Goal: Transaction & Acquisition: Obtain resource

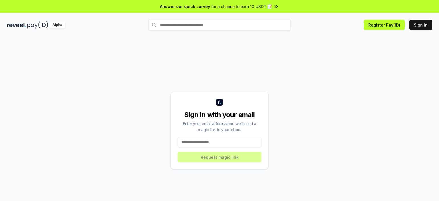
click at [219, 143] on input at bounding box center [220, 142] width 84 height 10
click at [231, 142] on input at bounding box center [220, 142] width 84 height 10
type input "*"
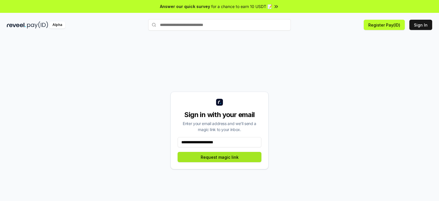
type input "**********"
click at [228, 158] on button "Request magic link" at bounding box center [220, 157] width 84 height 10
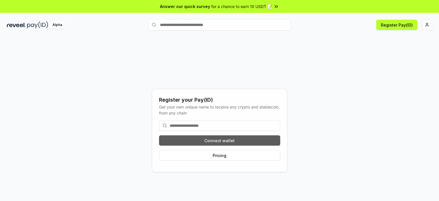
click at [219, 140] on button "Connect wallet" at bounding box center [219, 140] width 121 height 10
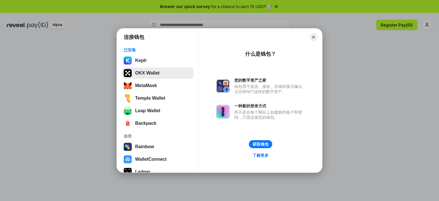
click at [160, 71] on button "OKX Wallet" at bounding box center [158, 72] width 72 height 11
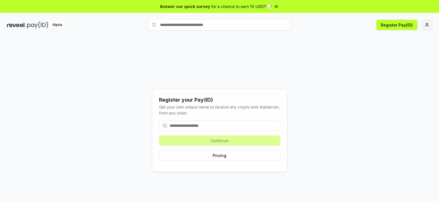
click at [423, 23] on html "Answer our quick survey for a chance to earn 10 USDT 📝 Alpha Register Pay(ID) R…" at bounding box center [219, 100] width 439 height 201
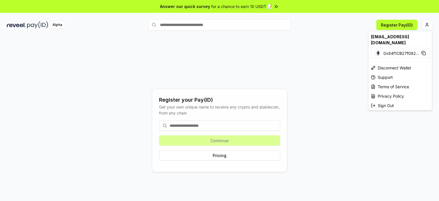
click at [319, 78] on html "Answer our quick survey for a chance to earn 10 USDT 📝 Alpha Register Pay(ID) R…" at bounding box center [219, 100] width 439 height 201
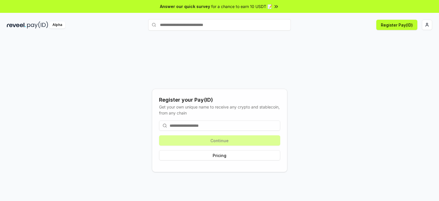
click at [214, 126] on input at bounding box center [219, 125] width 121 height 10
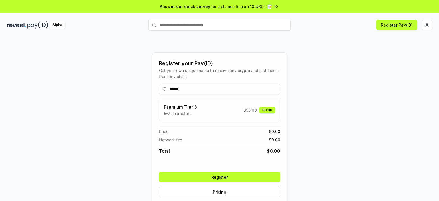
type input "******"
click at [219, 178] on button "Register" at bounding box center [219, 177] width 121 height 10
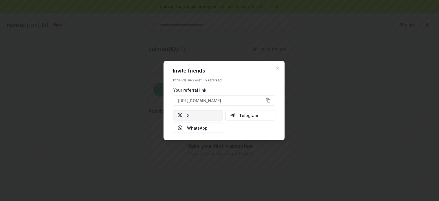
click at [195, 113] on button "X" at bounding box center [198, 115] width 50 height 10
click at [277, 68] on icon "button" at bounding box center [277, 68] width 5 height 5
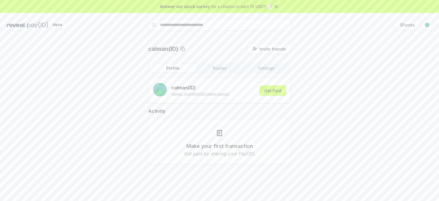
click at [343, 82] on div "calman(ID) Invite friends Invite Profile Routes Settings calman (ID) calman1987…" at bounding box center [219, 108] width 425 height 129
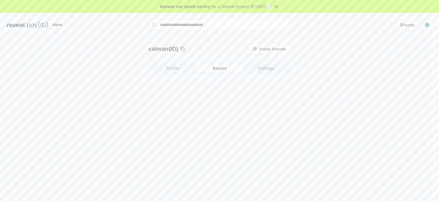
click at [224, 70] on button "Routes" at bounding box center [219, 68] width 47 height 8
click at [402, 24] on button "5 Points" at bounding box center [407, 25] width 25 height 10
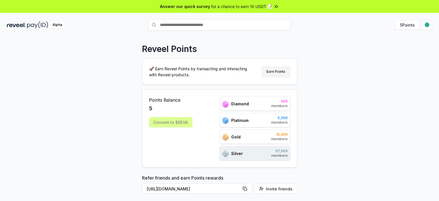
click at [281, 69] on button "Earn Points" at bounding box center [276, 71] width 29 height 10
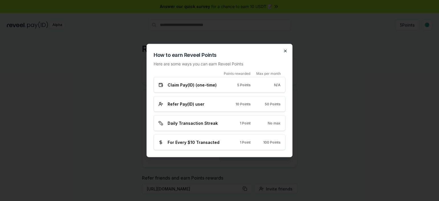
click at [284, 51] on icon "button" at bounding box center [285, 51] width 5 height 5
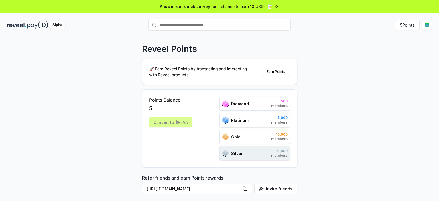
click at [333, 101] on div "Reveel Points 🚀 Earn Reveel Points by transacting and interacting with Reveel p…" at bounding box center [219, 124] width 439 height 185
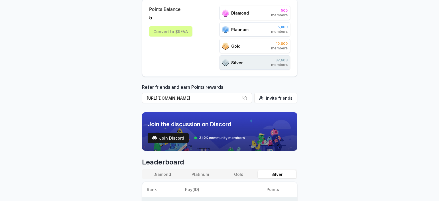
scroll to position [5, 0]
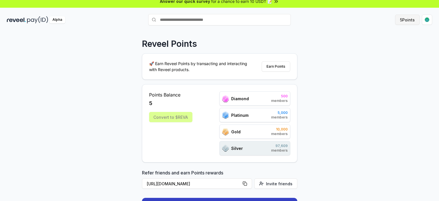
click at [410, 18] on button "5 Points" at bounding box center [407, 20] width 25 height 10
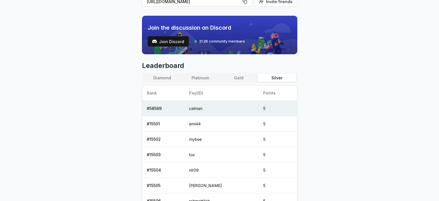
scroll to position [143, 0]
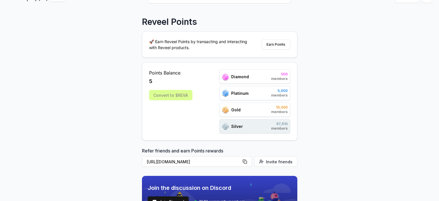
scroll to position [0, 0]
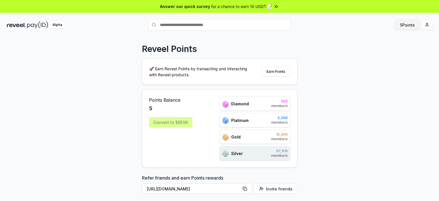
click at [404, 28] on button "5 Points" at bounding box center [407, 25] width 25 height 10
